Goal: Information Seeking & Learning: Learn about a topic

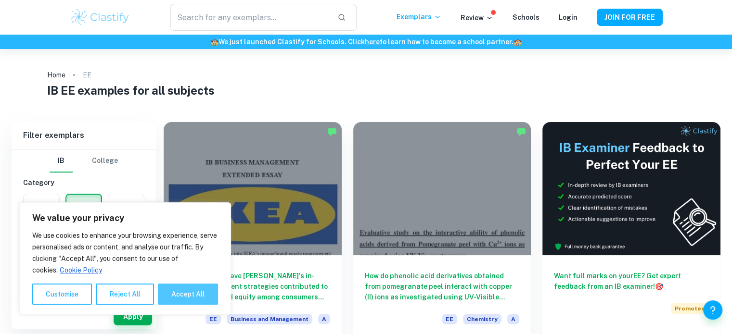
click at [198, 288] on button "Accept All" at bounding box center [188, 294] width 60 height 21
checkbox input "true"
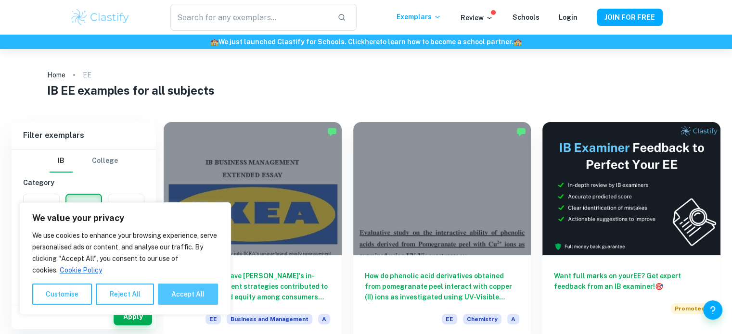
checkbox input "true"
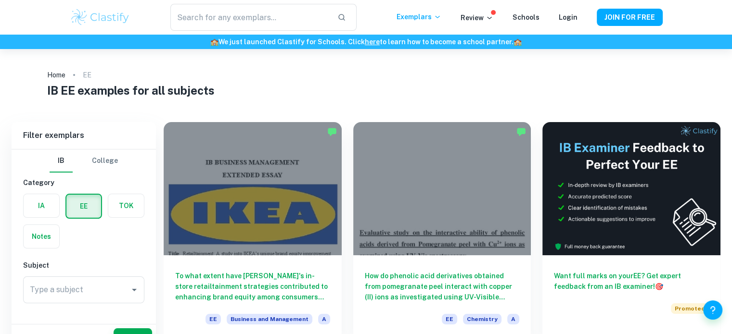
scroll to position [48, 0]
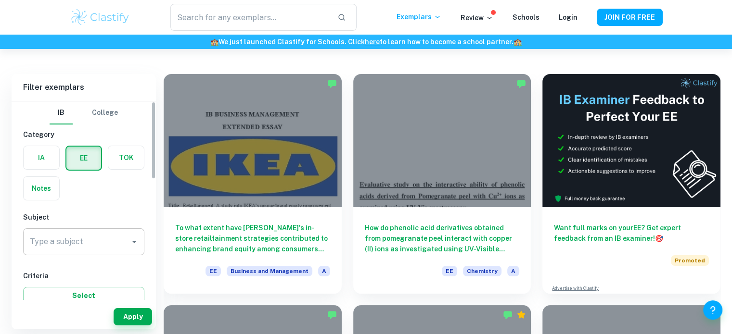
click at [125, 235] on input "Type a subject" at bounding box center [76, 242] width 98 height 18
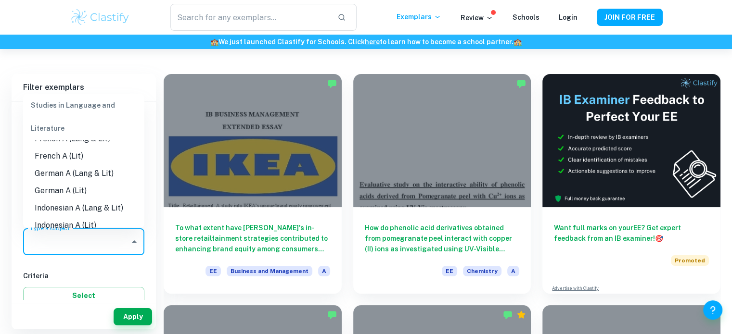
scroll to position [96, 0]
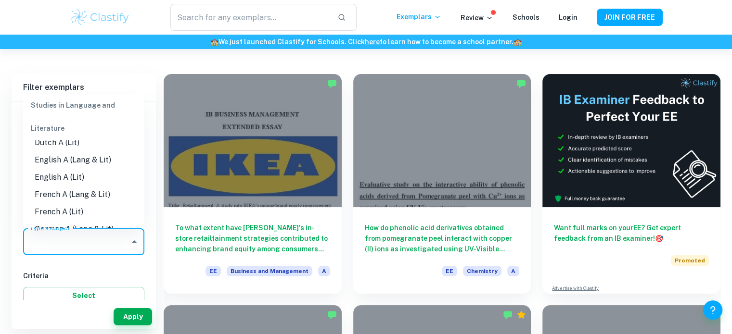
click at [102, 176] on li "English A (Lit)" at bounding box center [83, 177] width 121 height 17
type input "English A (Lit)"
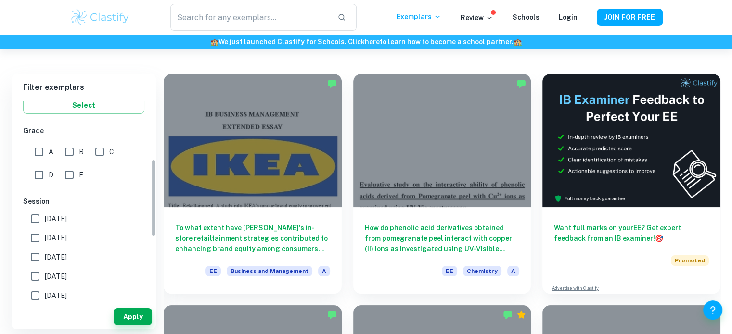
scroll to position [192, 0]
click at [43, 152] on input "A" at bounding box center [38, 150] width 19 height 19
checkbox input "true"
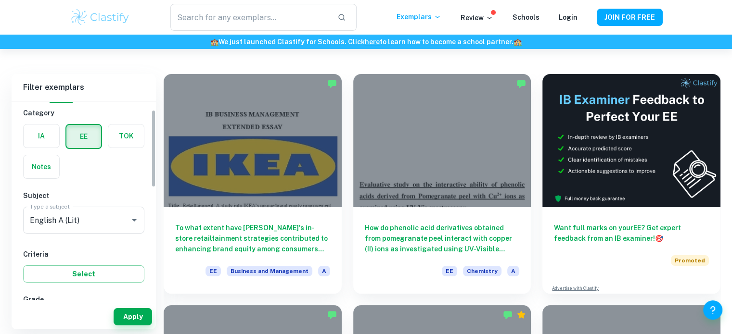
scroll to position [21, 0]
click at [137, 319] on button "Apply" at bounding box center [133, 316] width 38 height 17
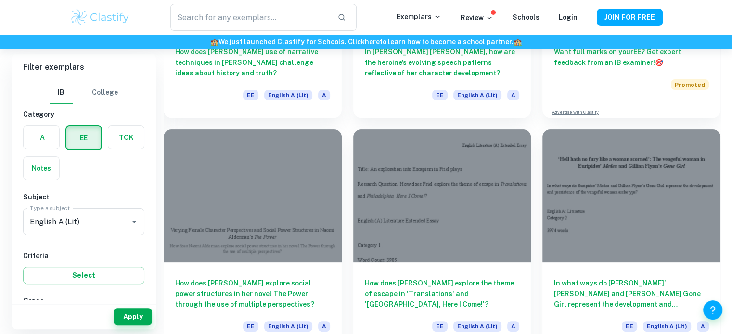
scroll to position [241, 0]
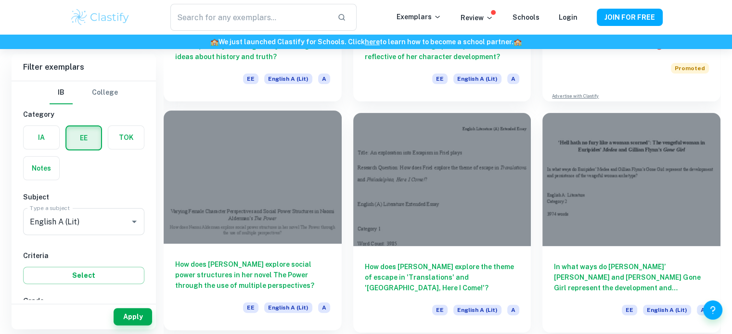
click at [286, 269] on h6 "How does [PERSON_NAME] explore social power structures in her novel The Power t…" at bounding box center [252, 275] width 155 height 32
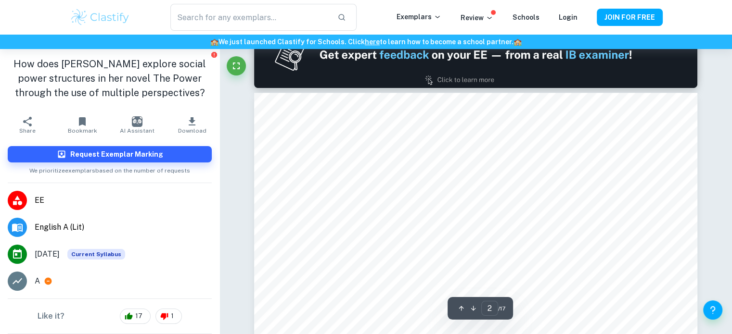
scroll to position [722, 0]
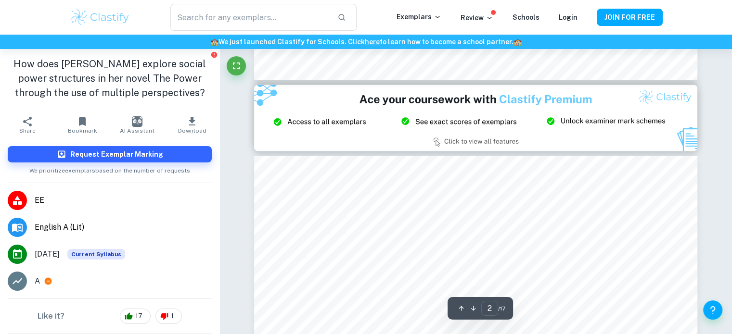
type input "3"
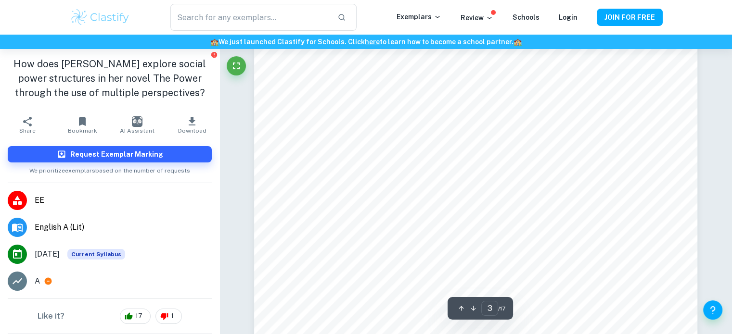
scroll to position [1684, 0]
